Goal: Information Seeking & Learning: Learn about a topic

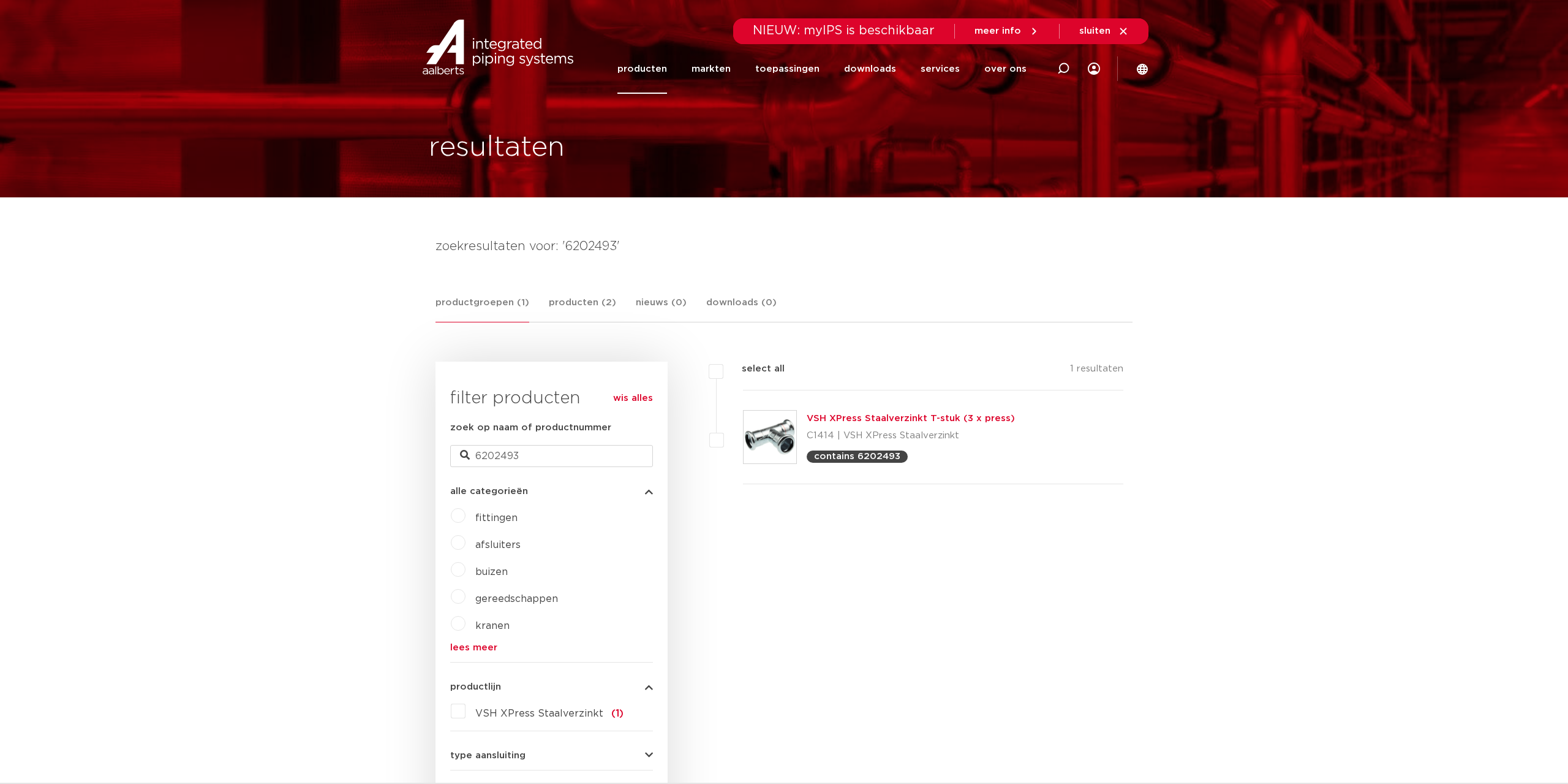
click at [879, 414] on link "VSH XPress Staalverzinkt T-stuk (3 x press)" at bounding box center [910, 419] width 208 height 10
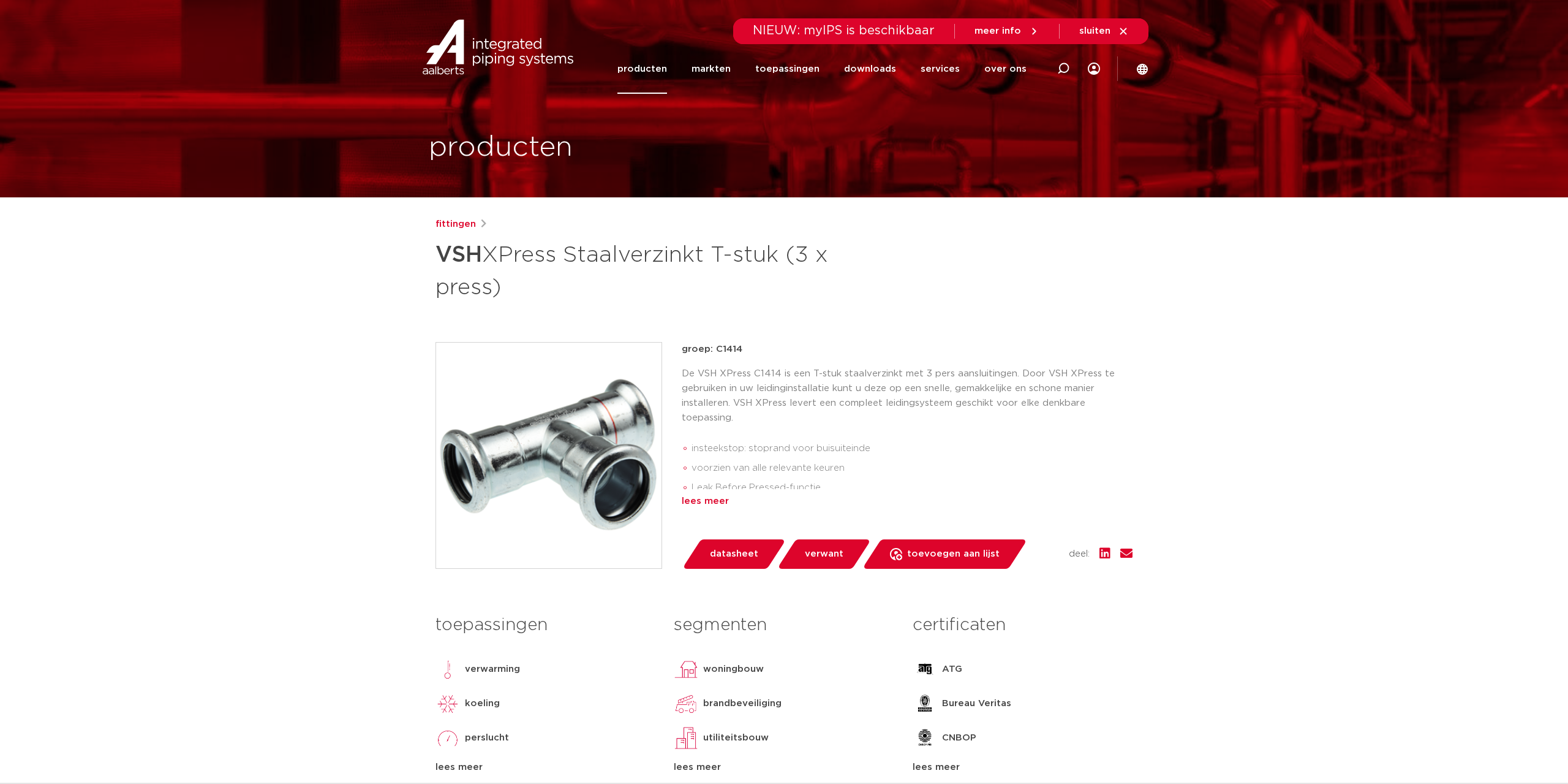
click at [712, 501] on div "lees meer" at bounding box center [906, 501] width 451 height 15
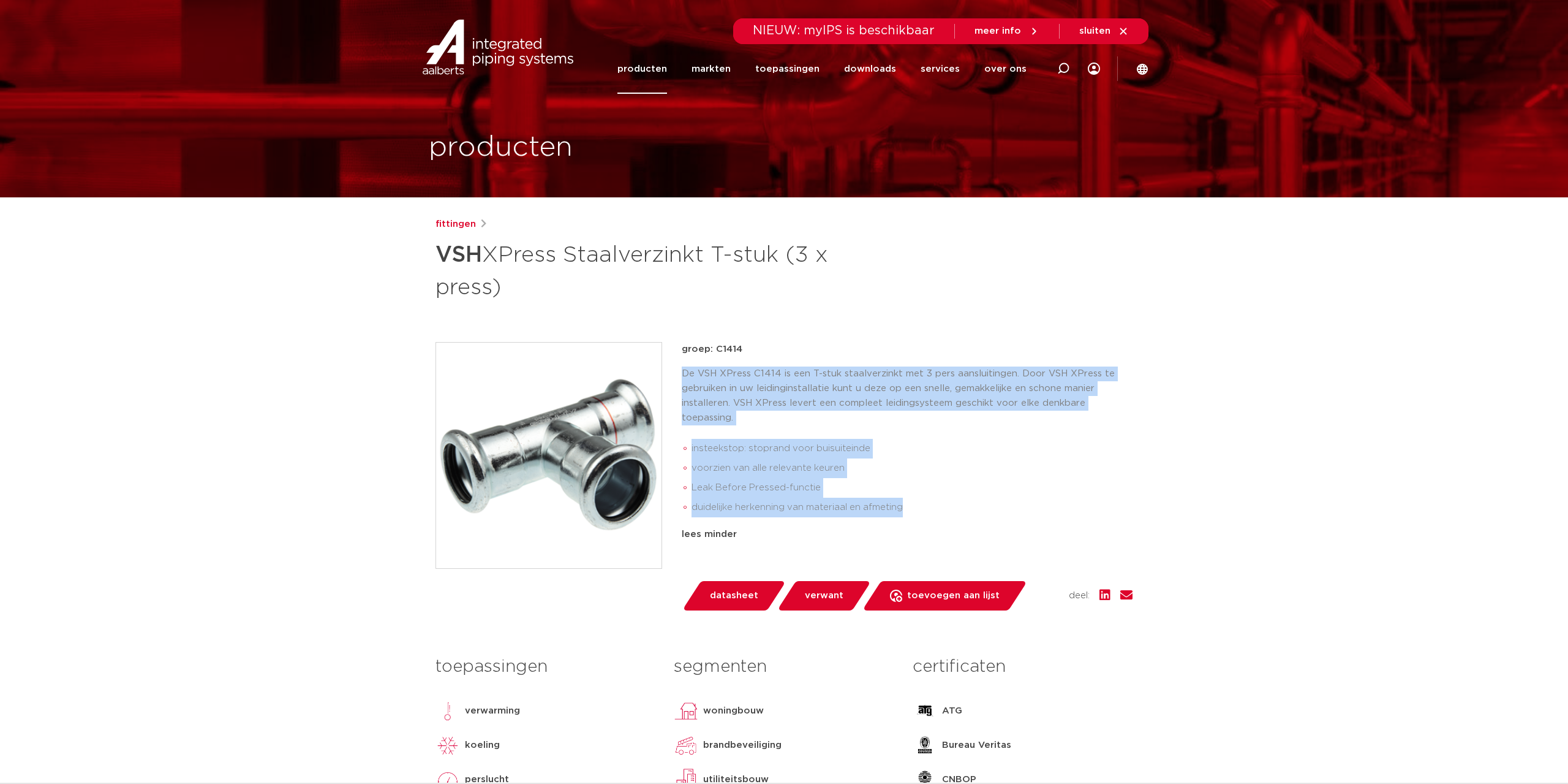
drag, startPoint x: 681, startPoint y: 376, endPoint x: 921, endPoint y: 508, distance: 273.9
click at [921, 508] on div "De VSH XPress C1414 is een T-stuk staalverzinkt met 3 pers aansluitingen. Door …" at bounding box center [906, 444] width 451 height 155
copy div "De VSH XPress C1414 is een T-stuk staalverzinkt met 3 pers aansluitingen. Door …"
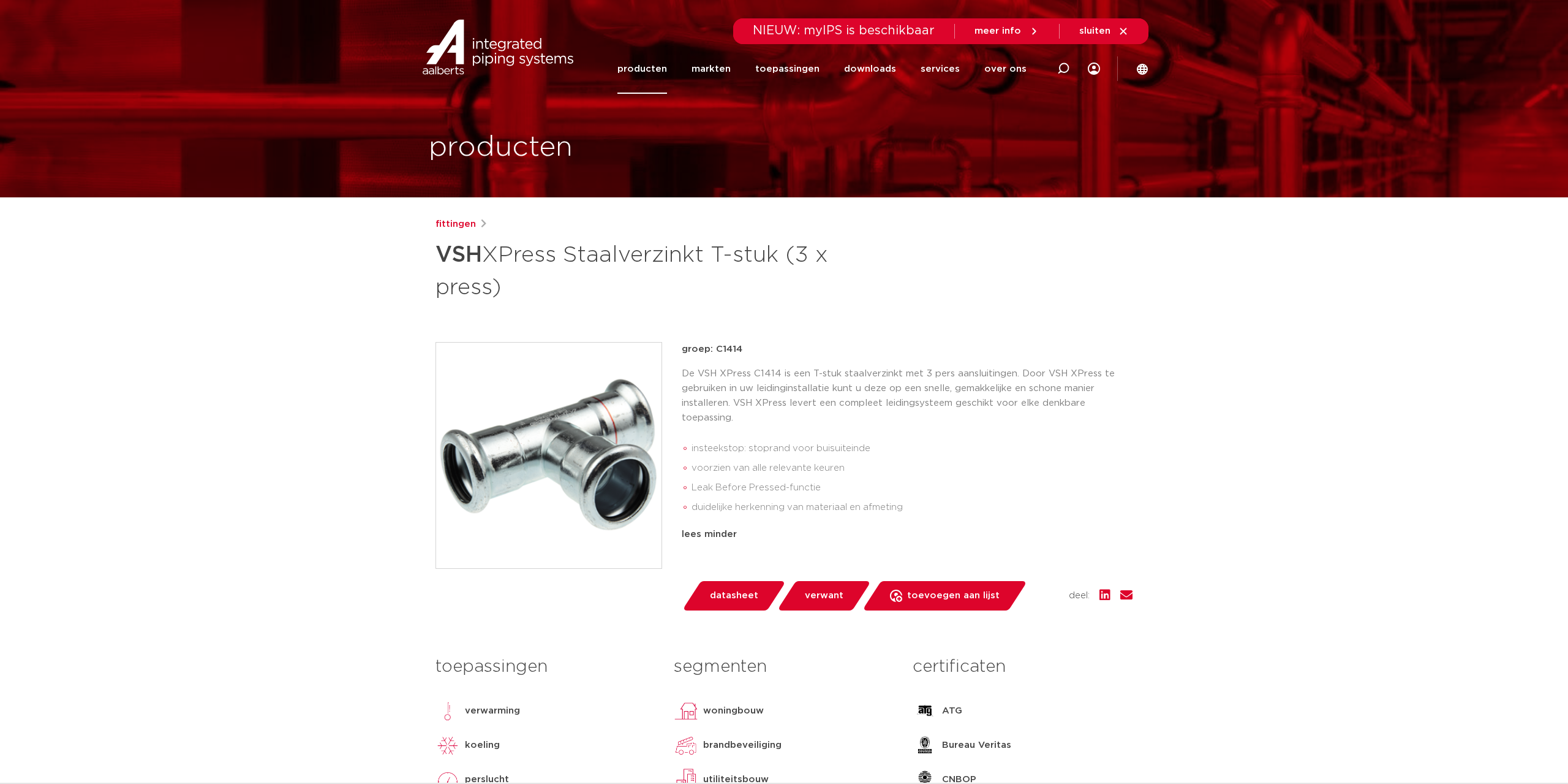
click at [848, 331] on div "fittingen VSH XPress Staalverzinkt T-stuk (3 x press) groep: C1414 insteekstop:…" at bounding box center [784, 531] width 716 height 629
click at [1066, 63] on icon at bounding box center [1063, 68] width 12 height 12
paste input "6202405"
type input "6202405"
click button "Zoeken" at bounding box center [0, 0] width 0 height 0
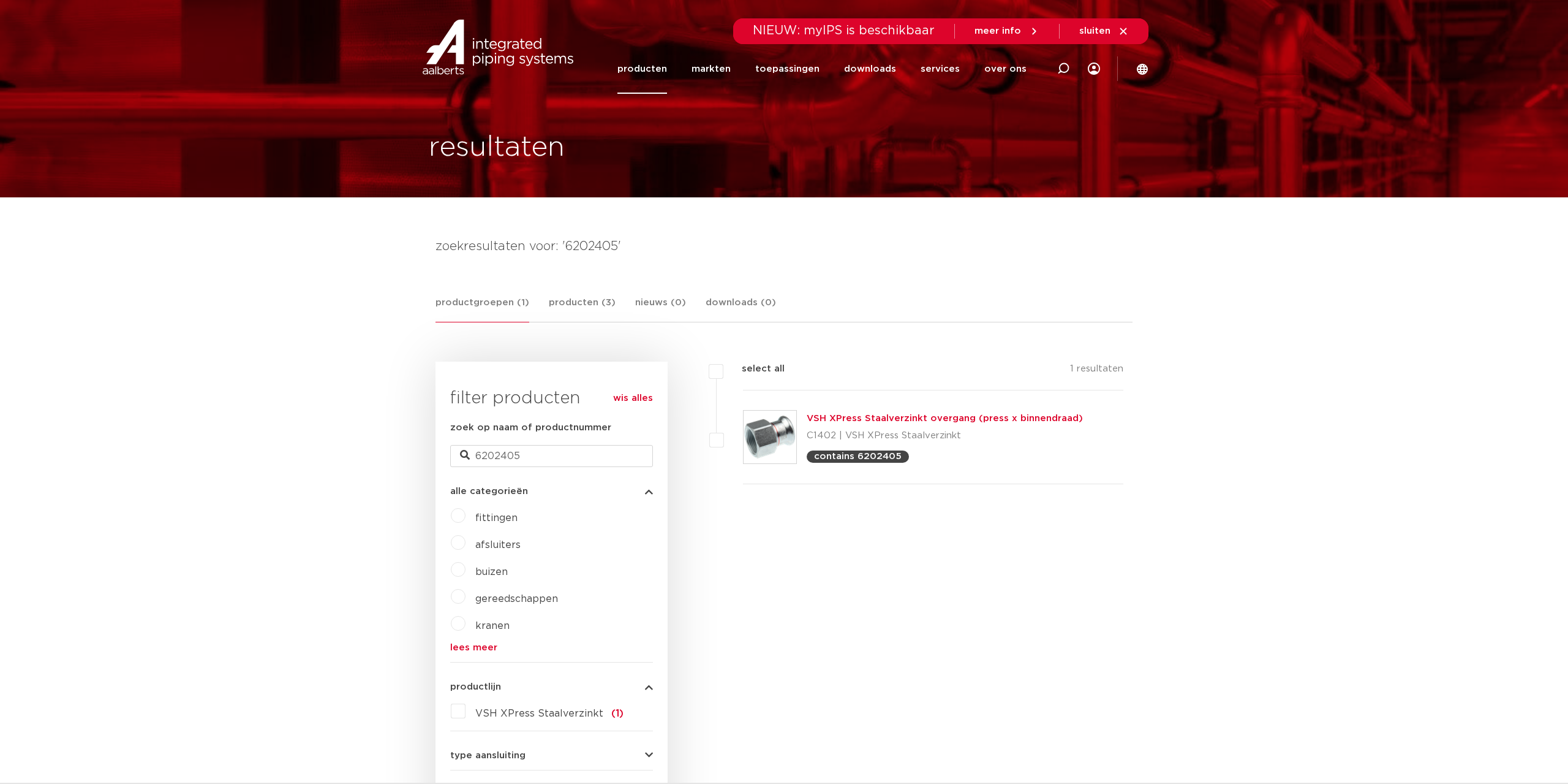
click at [902, 415] on link "VSH XPress Staalverzinkt overgang (press x binnendraad)" at bounding box center [944, 419] width 277 height 10
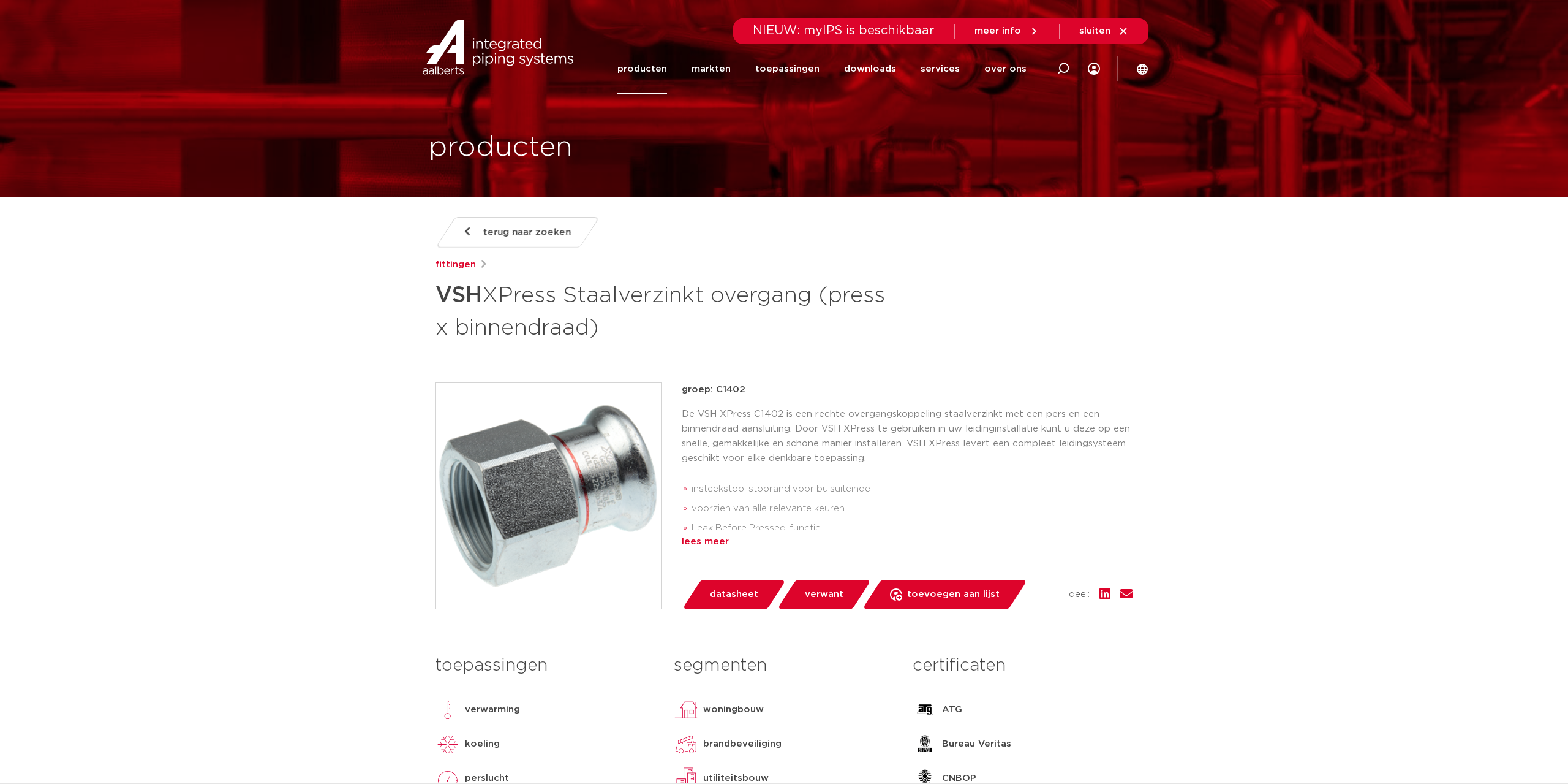
click at [699, 542] on div "lees meer" at bounding box center [906, 541] width 451 height 15
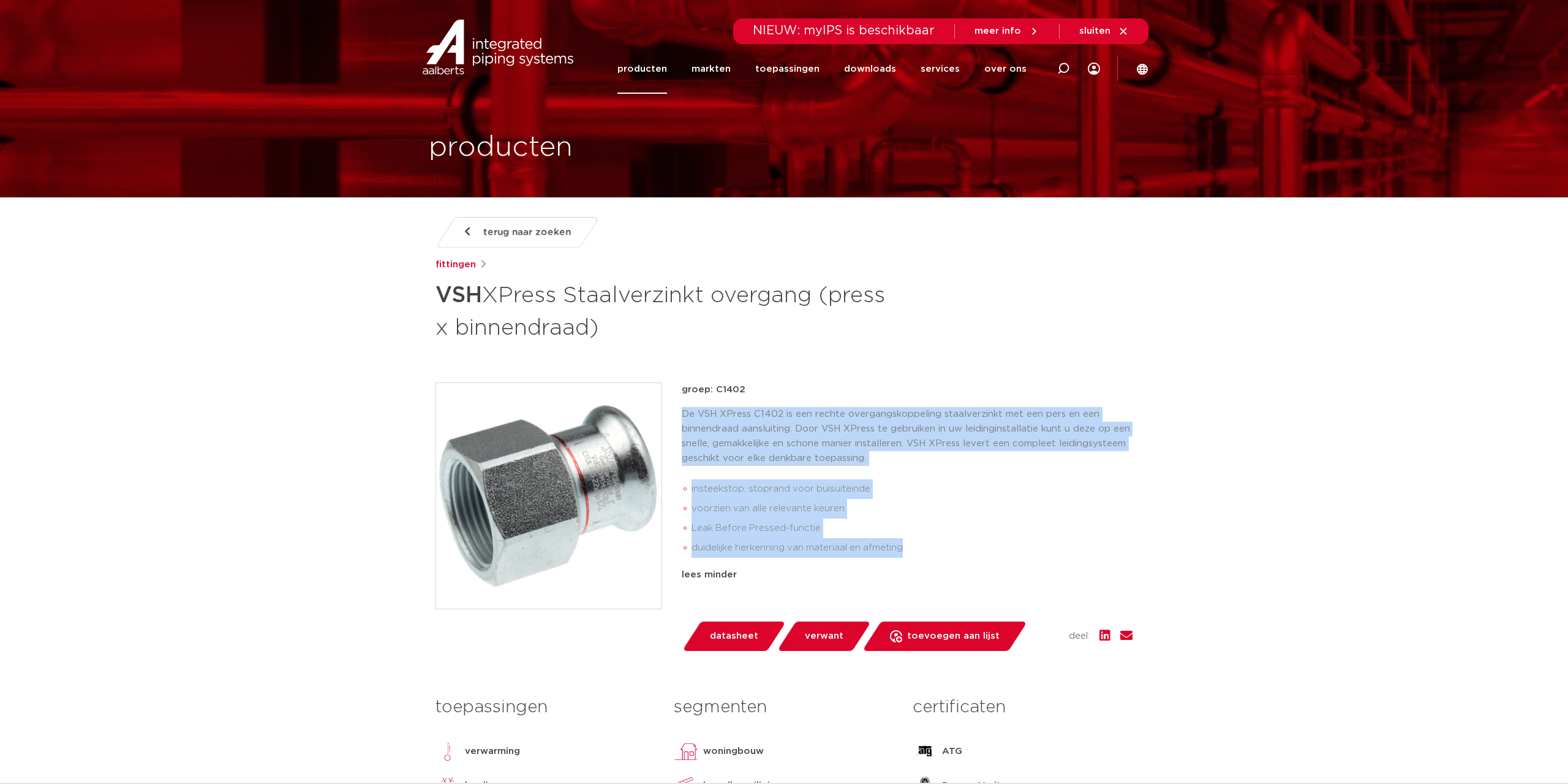
drag, startPoint x: 681, startPoint y: 411, endPoint x: 914, endPoint y: 546, distance: 269.3
click at [914, 546] on div "groep: C1402 De VSH XPress C1402 is een rechte overgangskoppeling staalverzinkt…" at bounding box center [784, 516] width 697 height 269
copy div "De VSH XPress C1402 is een rechte overgangskoppeling staalverzinkt met een pers…"
click at [901, 514] on li "voorzien van alle relevante keuren" at bounding box center [912, 508] width 441 height 20
drag, startPoint x: 683, startPoint y: 415, endPoint x: 914, endPoint y: 541, distance: 263.1
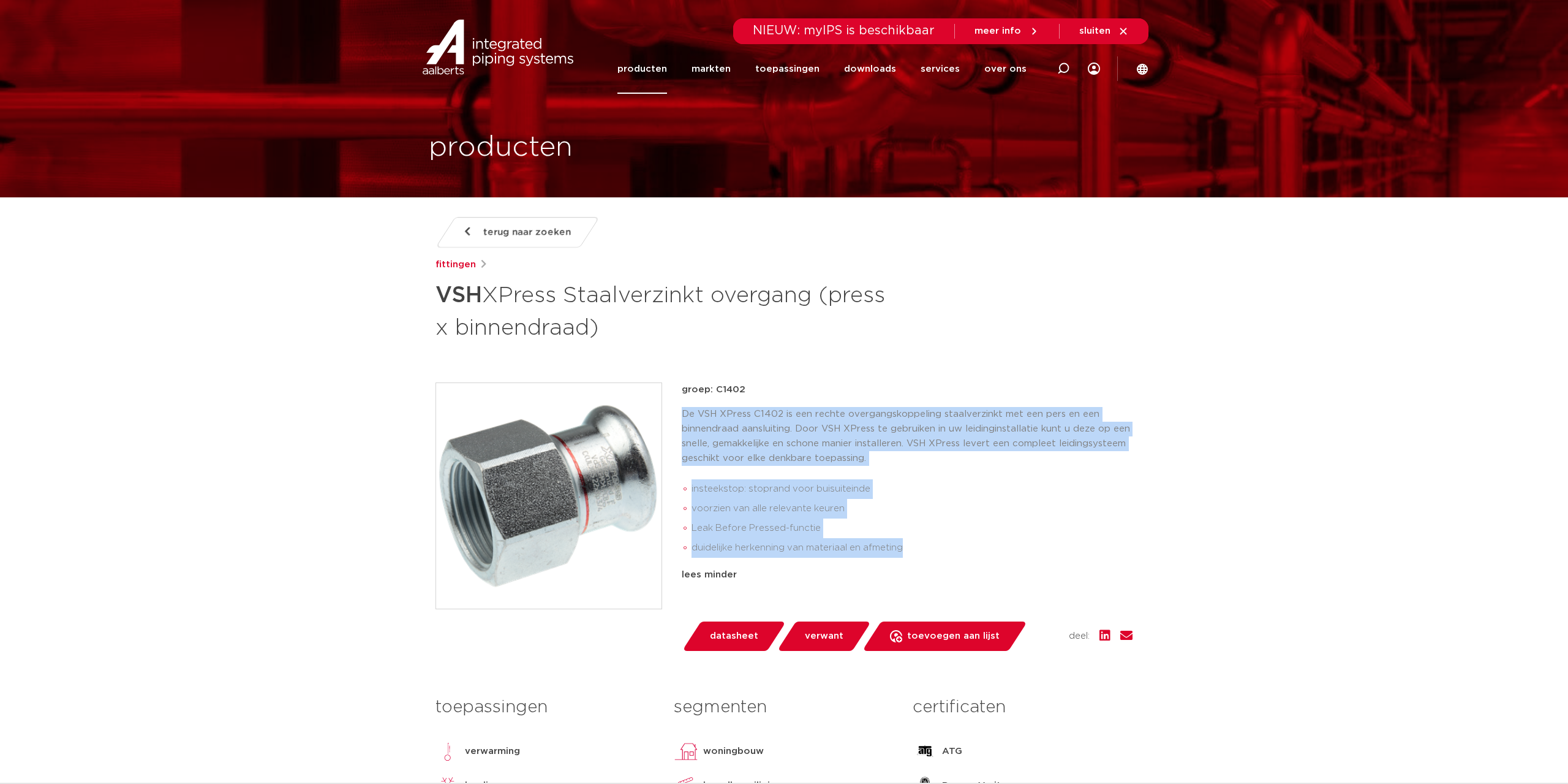
click at [914, 541] on div "De VSH XPress C1402 is een rechte overgangskoppeling staalverzinkt met een pers…" at bounding box center [906, 484] width 451 height 155
copy div "De VSH XPress C1402 is een rechte overgangskoppeling staalverzinkt met een pers…"
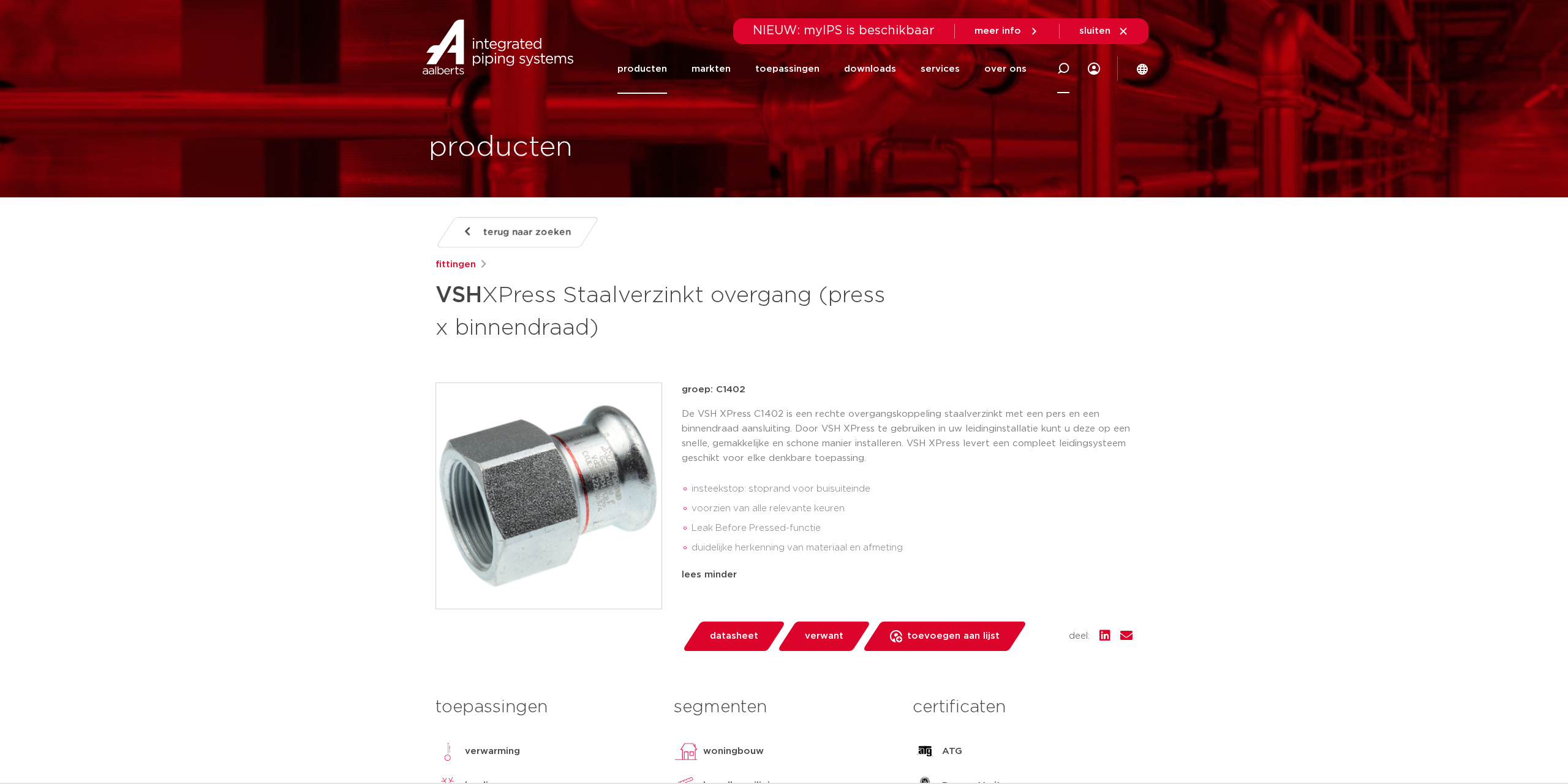
click at [1051, 67] on div at bounding box center [1063, 68] width 49 height 50
paste input "6202493"
type input "6202493"
click button "Zoeken" at bounding box center [0, 0] width 0 height 0
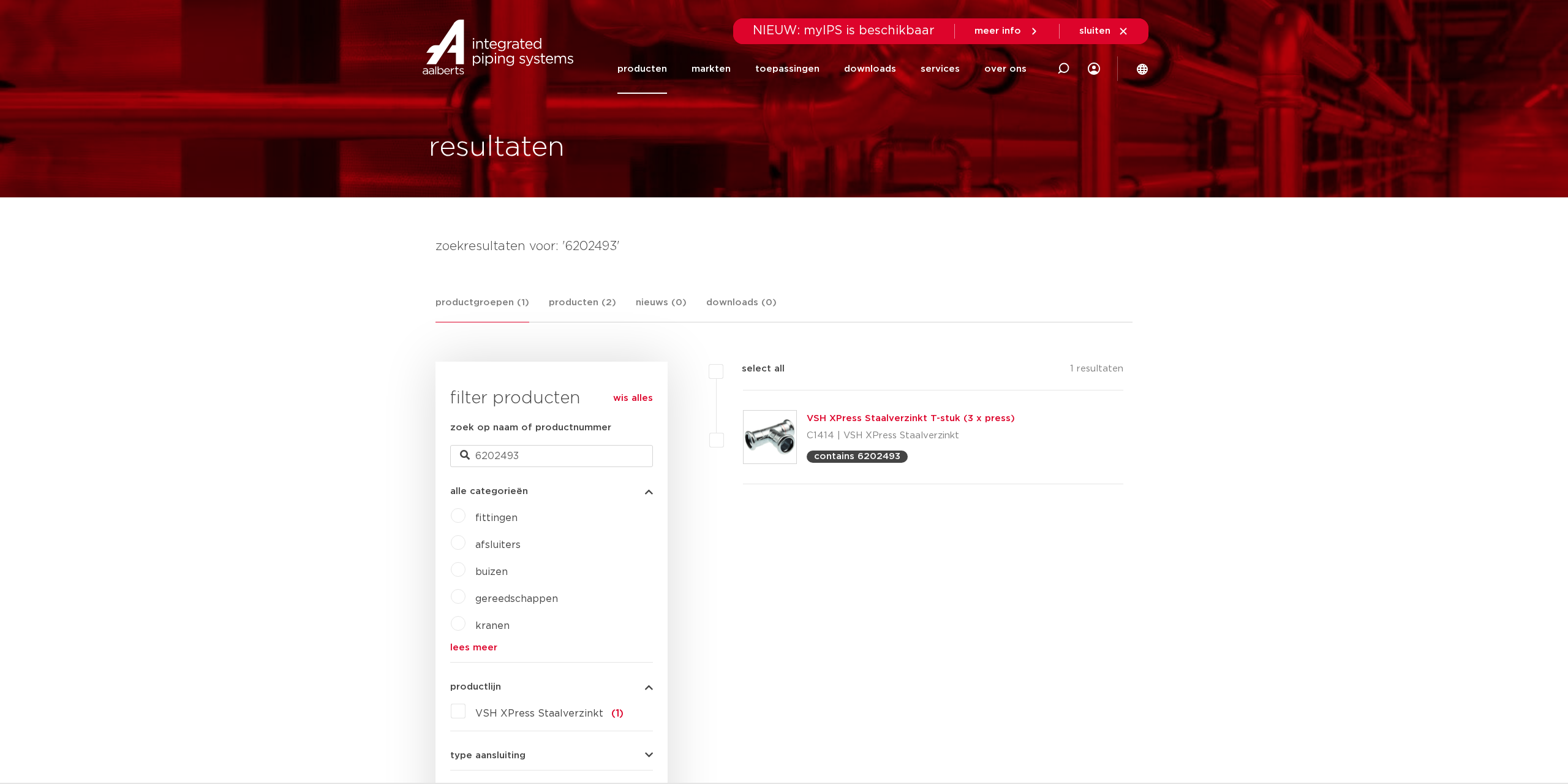
click at [894, 425] on div "VSH XPress Staalverzinkt T-stuk (3 x press) C1414 | VSH XPress Staalverzinkt co…" at bounding box center [910, 437] width 208 height 52
click at [896, 420] on link "VSH XPress Staalverzinkt T-stuk (3 x press)" at bounding box center [910, 419] width 208 height 10
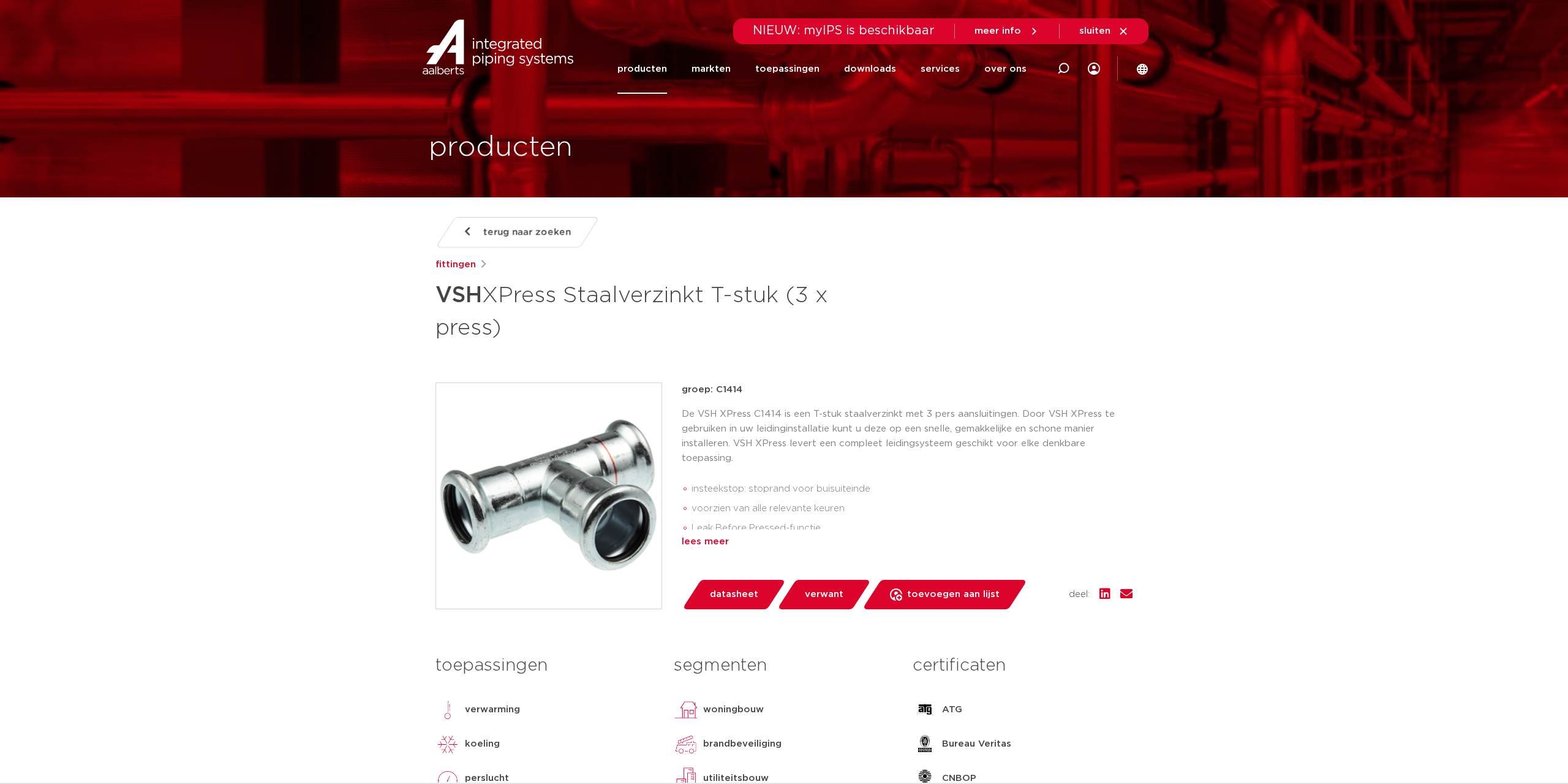
click at [716, 541] on div "lees meer" at bounding box center [906, 541] width 451 height 15
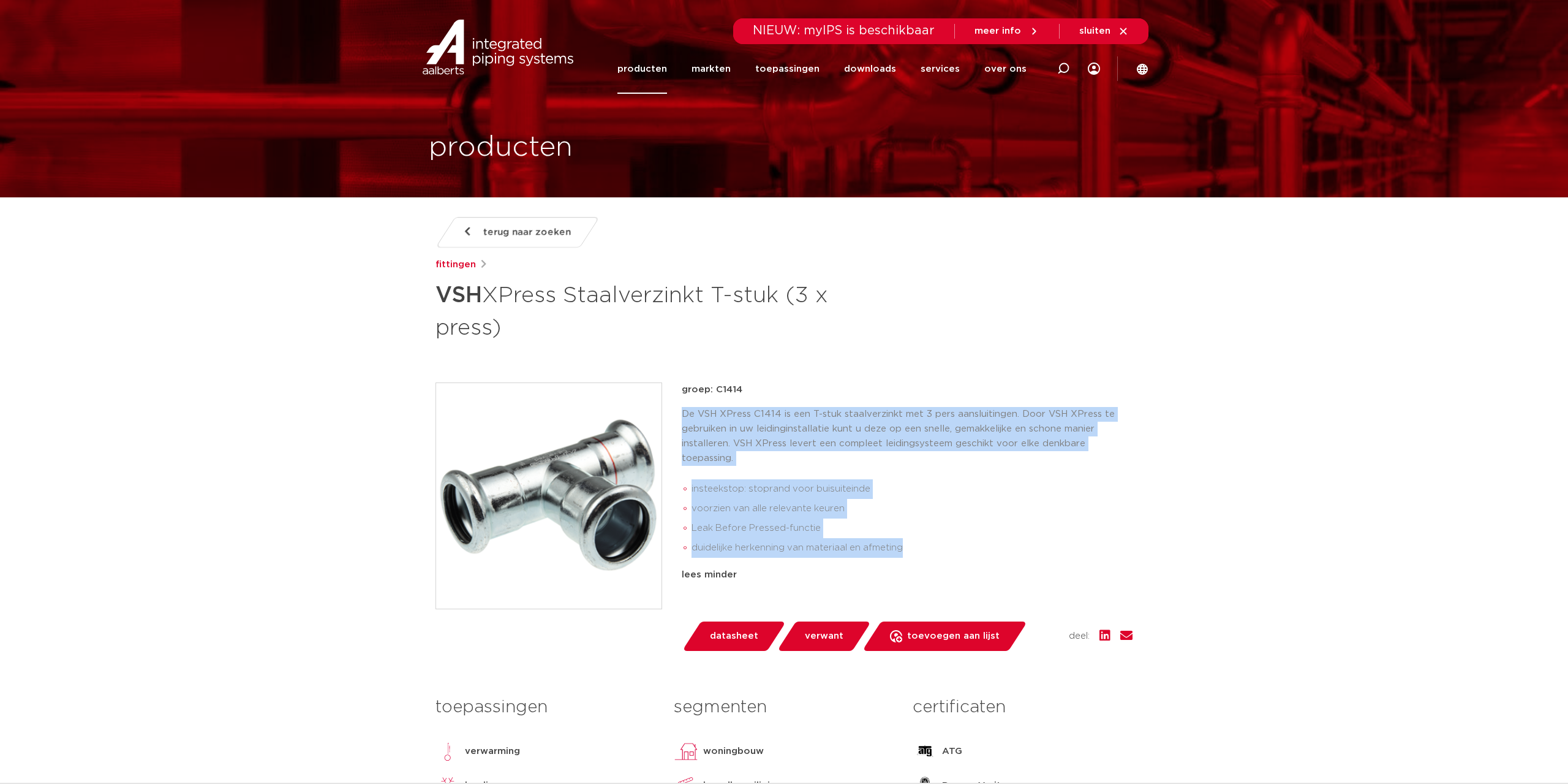
drag, startPoint x: 684, startPoint y: 412, endPoint x: 917, endPoint y: 541, distance: 266.3
click at [917, 541] on div "De VSH XPress C1414 is een T-stuk staalverzinkt met 3 pers aansluitingen. Door …" at bounding box center [906, 484] width 451 height 155
copy div "De VSH XPress C1414 is een T-stuk staalverzinkt met 3 pers aansluitingen. Door …"
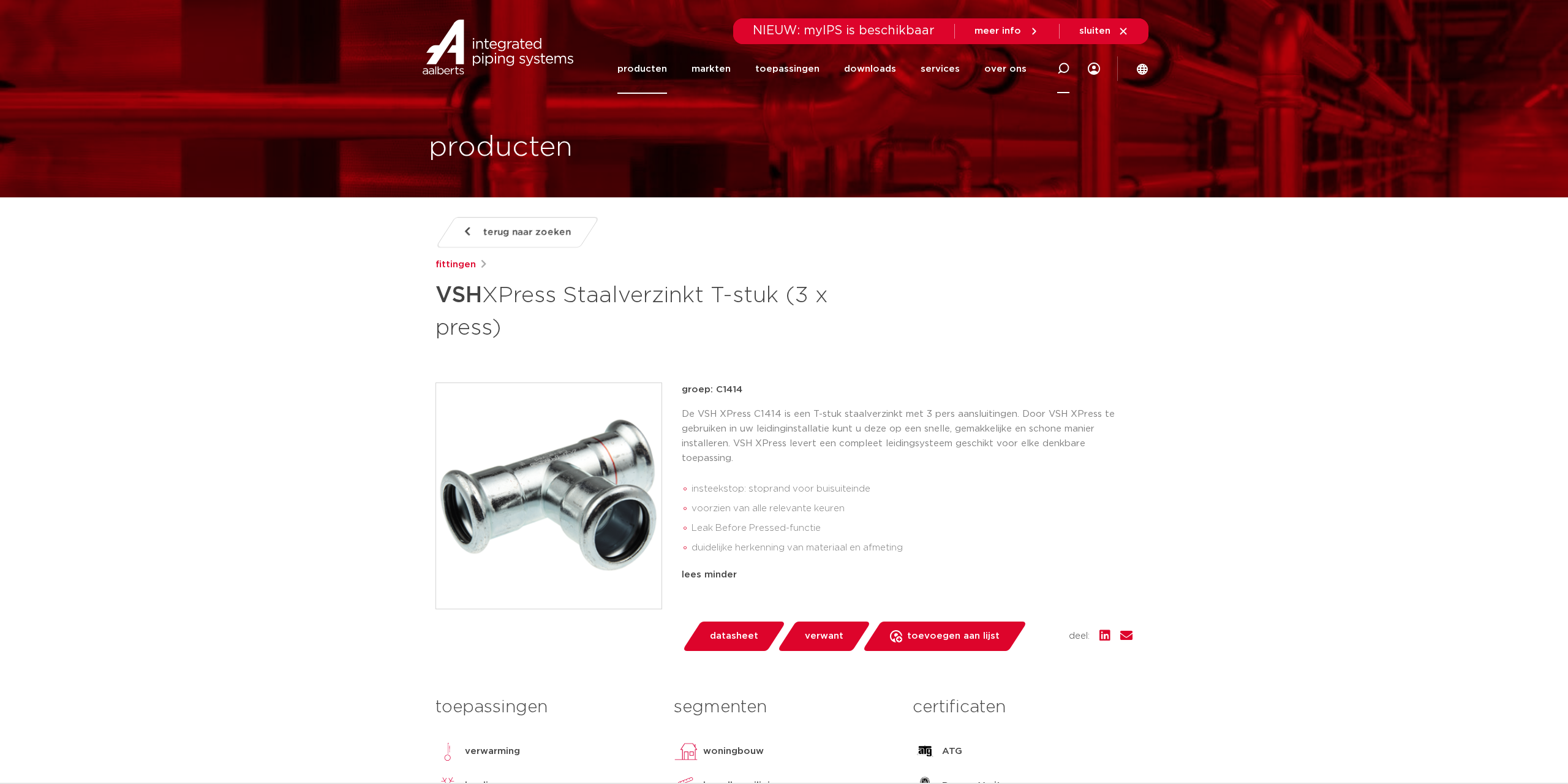
click at [1062, 67] on icon at bounding box center [1063, 68] width 12 height 12
paste input "6202515"
type input "6202515"
click button "Zoeken" at bounding box center [0, 0] width 0 height 0
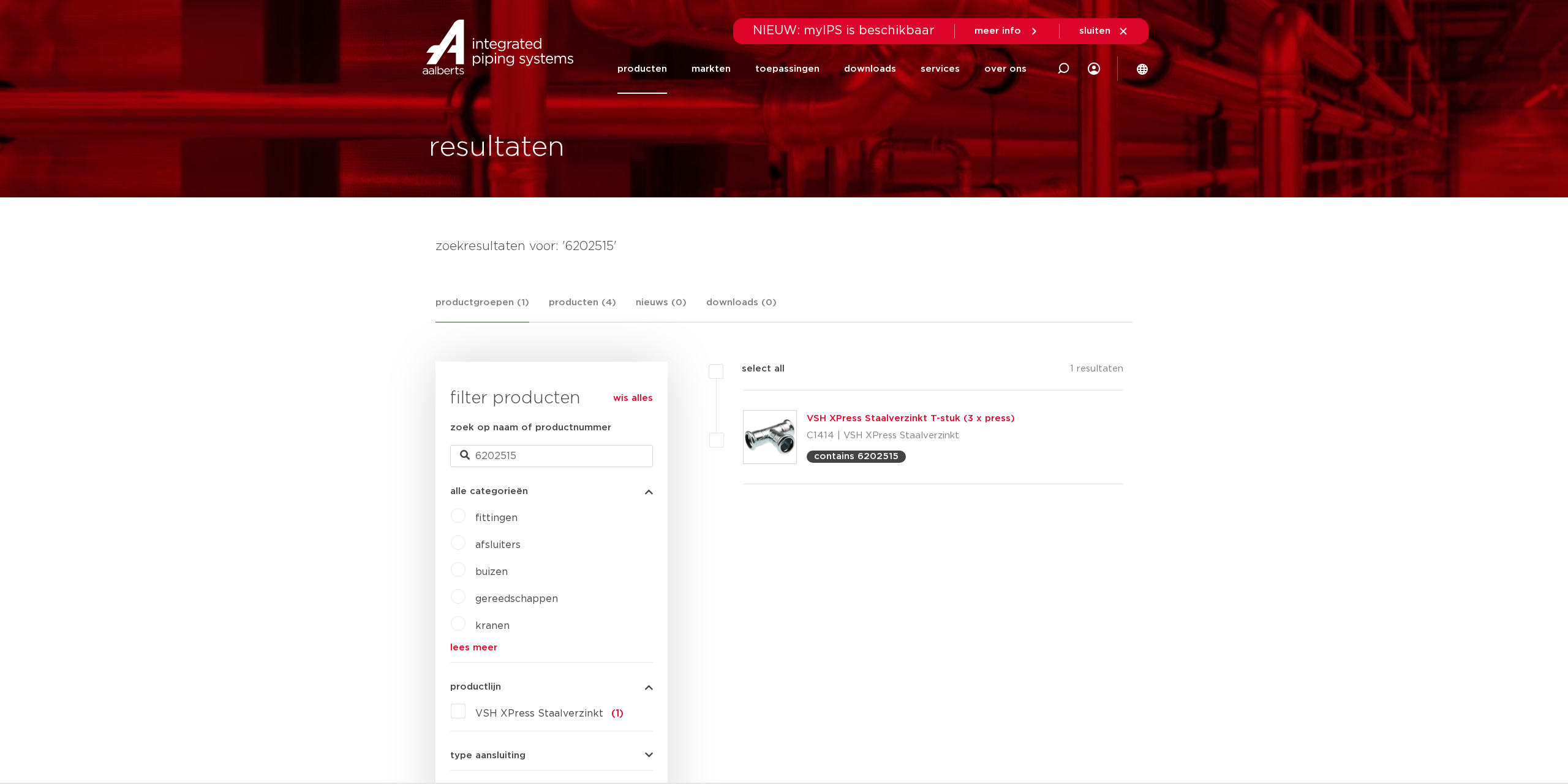
click at [838, 430] on p "C1414 | VSH XPress Staalverzinkt" at bounding box center [910, 435] width 208 height 20
click at [847, 425] on div "VSH XPress Staalverzinkt T-stuk (3 x press) C1414 | VSH XPress Staalverzinkt co…" at bounding box center [910, 437] width 208 height 52
click at [849, 422] on link "VSH XPress Staalverzinkt T-stuk (3 x press)" at bounding box center [910, 419] width 208 height 10
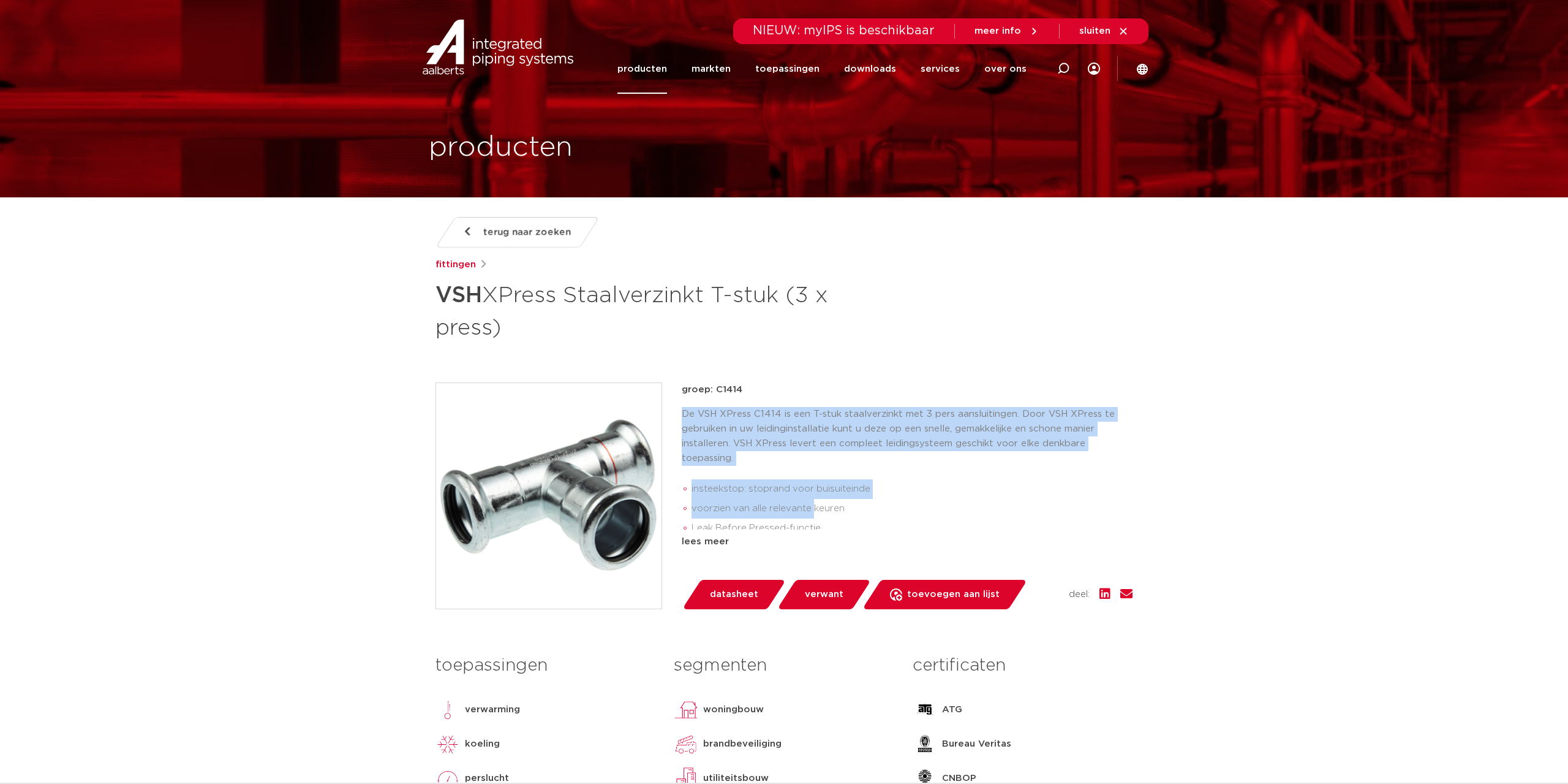
drag, startPoint x: 681, startPoint y: 415, endPoint x: 781, endPoint y: 514, distance: 140.7
click at [816, 517] on div "De VSH XPress C1414 is een T-stuk staalverzinkt met 3 pers aansluitingen. Door …" at bounding box center [906, 468] width 451 height 123
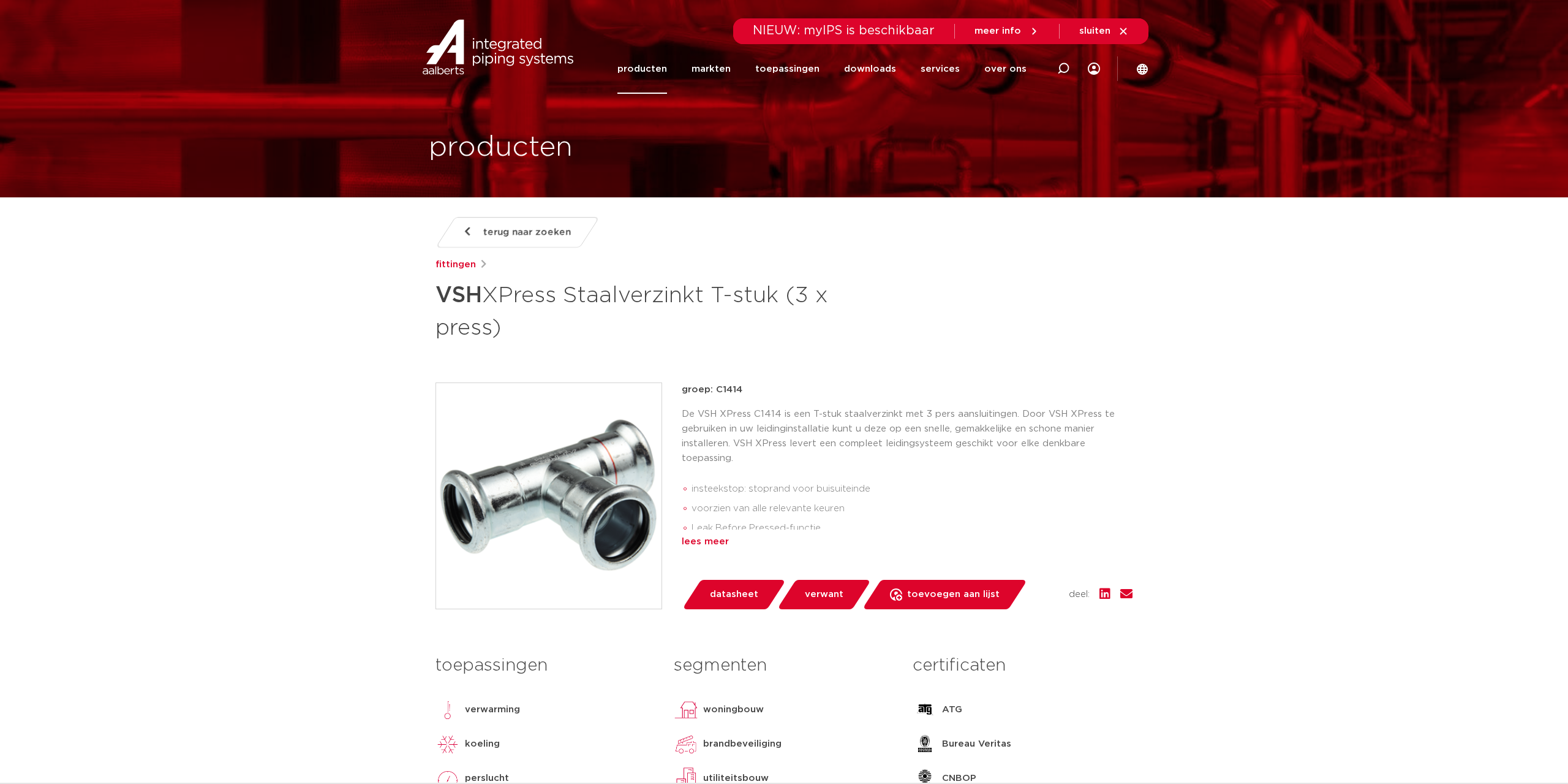
click at [706, 534] on div "groep: C1414 De VSH XPress C1414 is een T-stuk staalverzinkt met 3 pers aanslui…" at bounding box center [906, 465] width 451 height 166
click at [711, 536] on div "lees meer" at bounding box center [906, 541] width 451 height 15
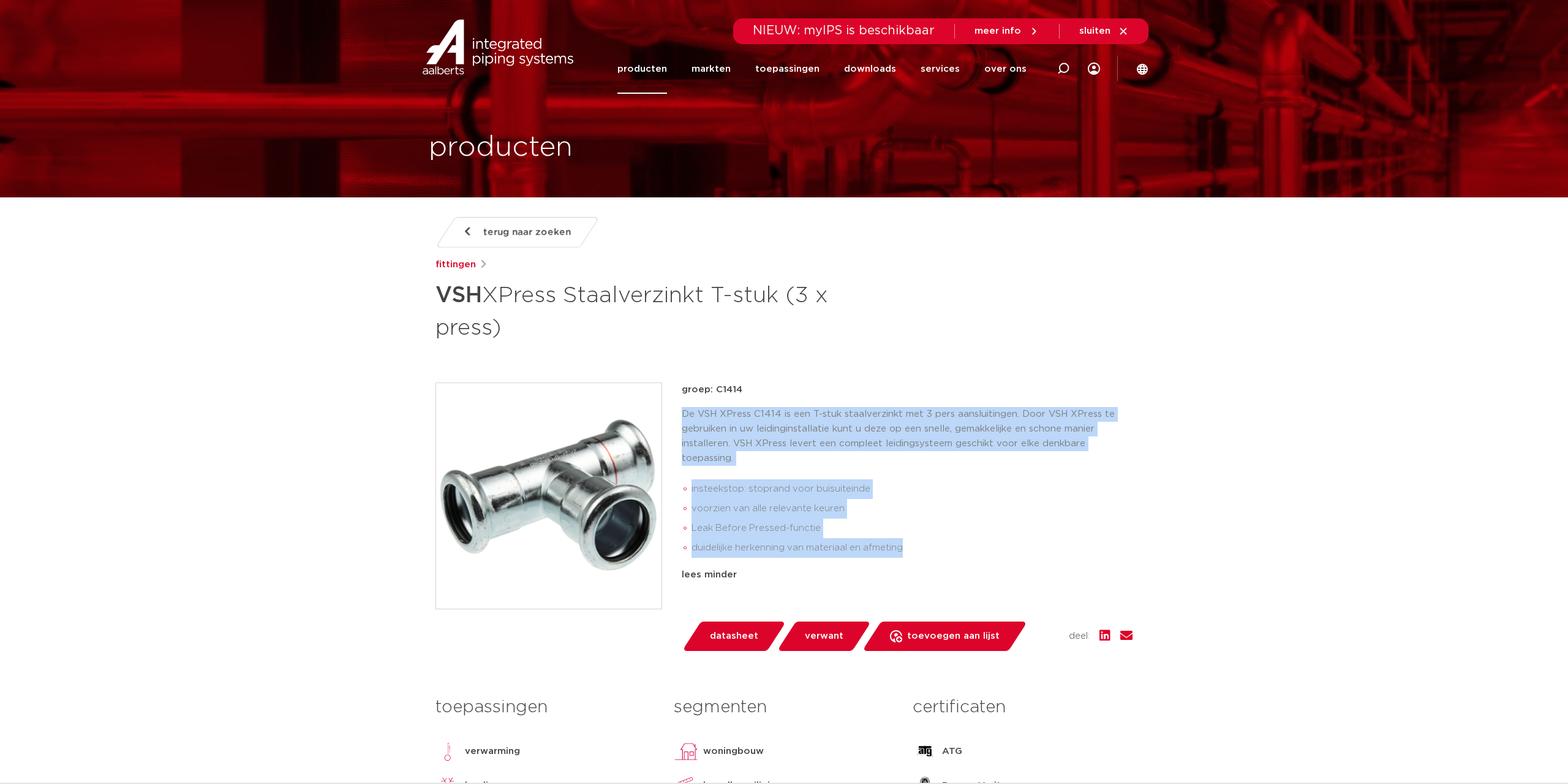
drag, startPoint x: 682, startPoint y: 417, endPoint x: 906, endPoint y: 549, distance: 260.0
click at [906, 549] on div "De VSH XPress C1414 is een T-stuk staalverzinkt met 3 pers aansluitingen. Door …" at bounding box center [906, 484] width 451 height 155
copy div "De VSH XPress C1414 is een T-stuk staalverzinkt met 3 pers aansluitingen. Door …"
